Goal: Find specific page/section: Find specific page/section

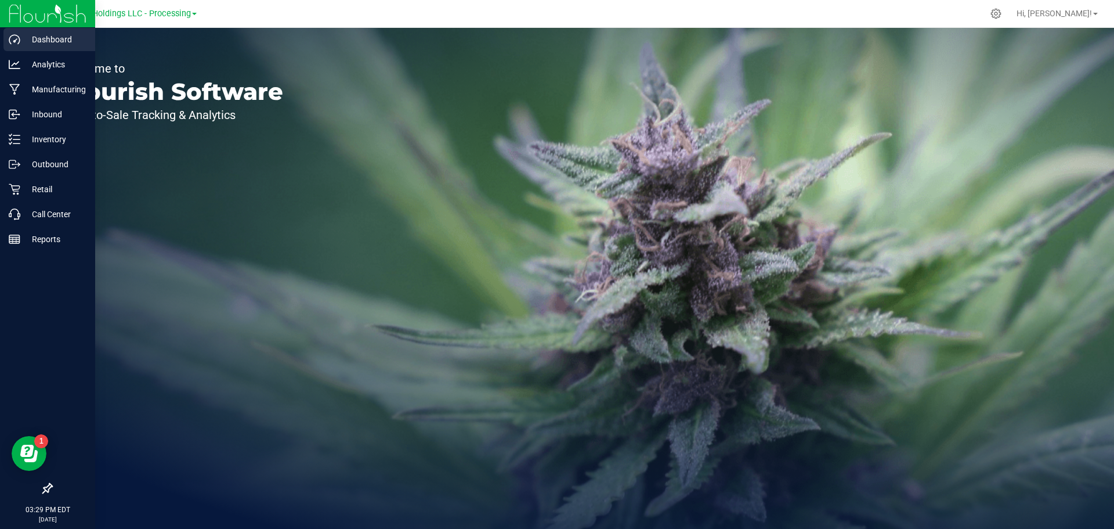
click at [64, 51] on link "Dashboard" at bounding box center [47, 40] width 95 height 25
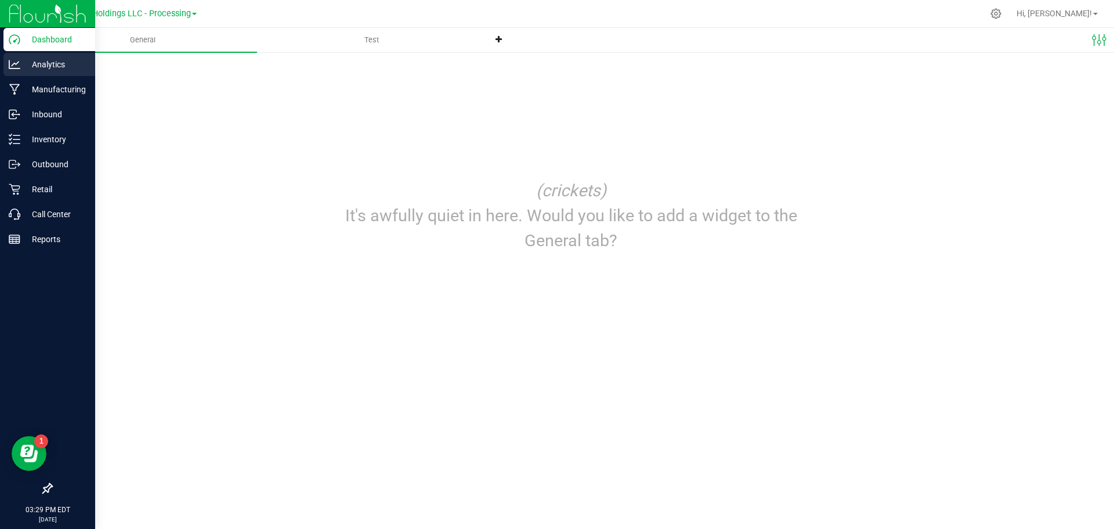
click at [46, 63] on p "Analytics" at bounding box center [55, 64] width 70 height 14
